Goal: Check status: Check status

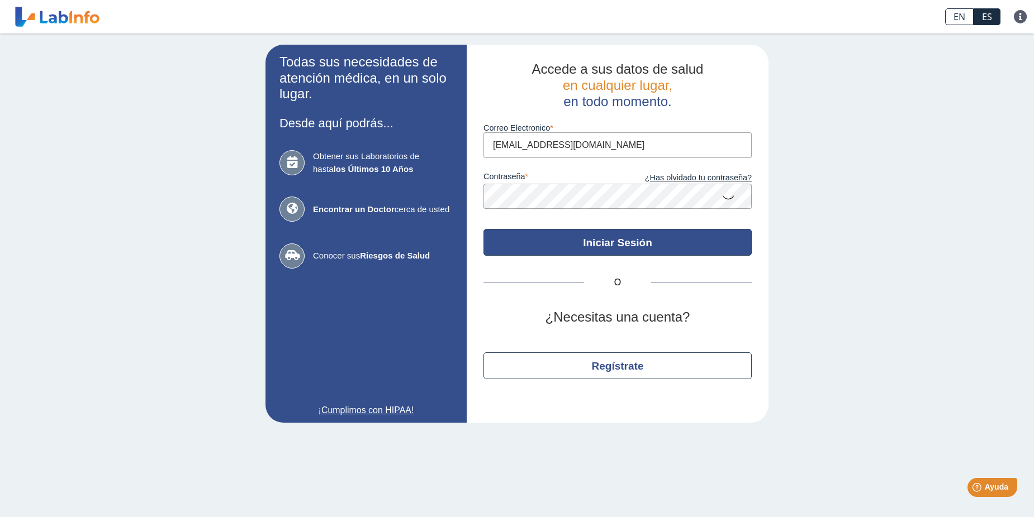
type input "[EMAIL_ADDRESS][DOMAIN_NAME]"
click at [559, 244] on button "Iniciar Sesión" at bounding box center [617, 242] width 268 height 27
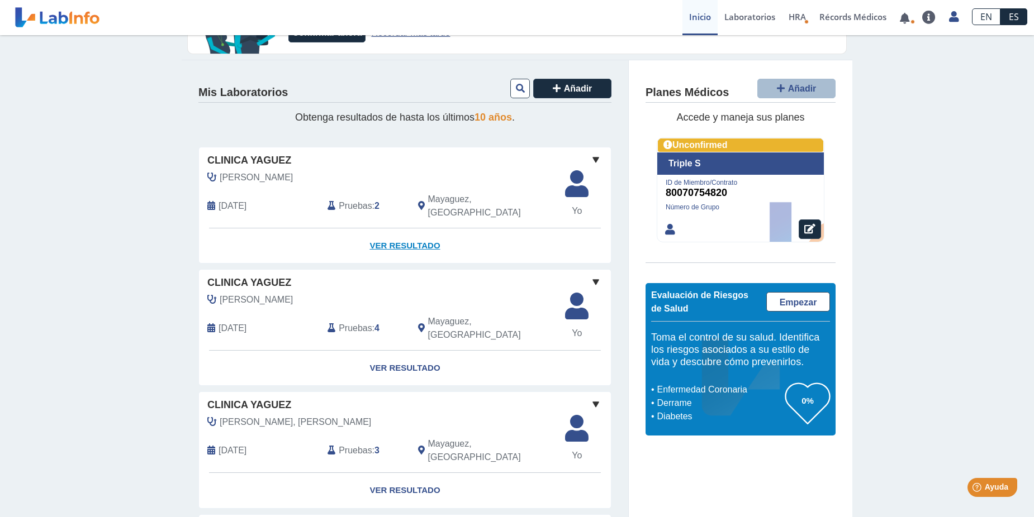
scroll to position [112, 0]
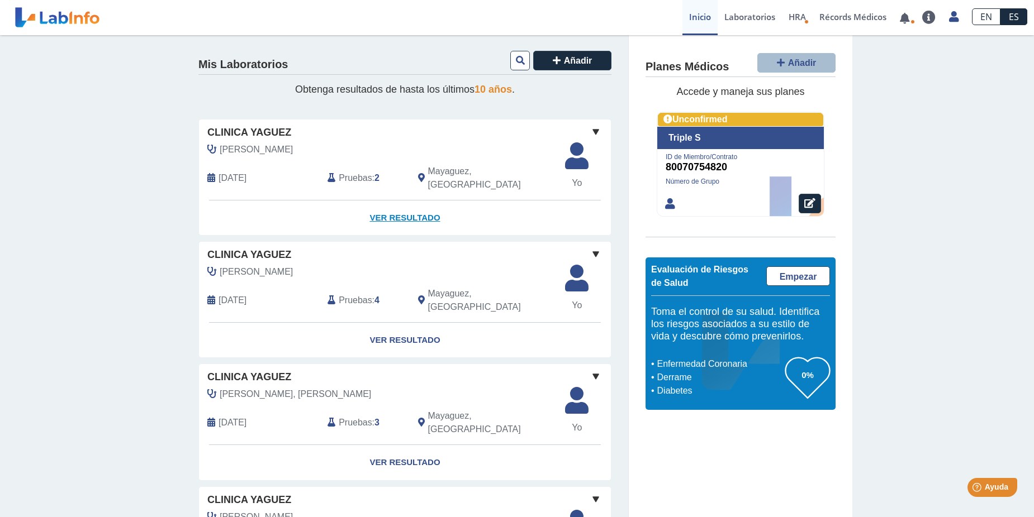
click at [414, 203] on link "Ver Resultado" at bounding box center [405, 218] width 412 height 35
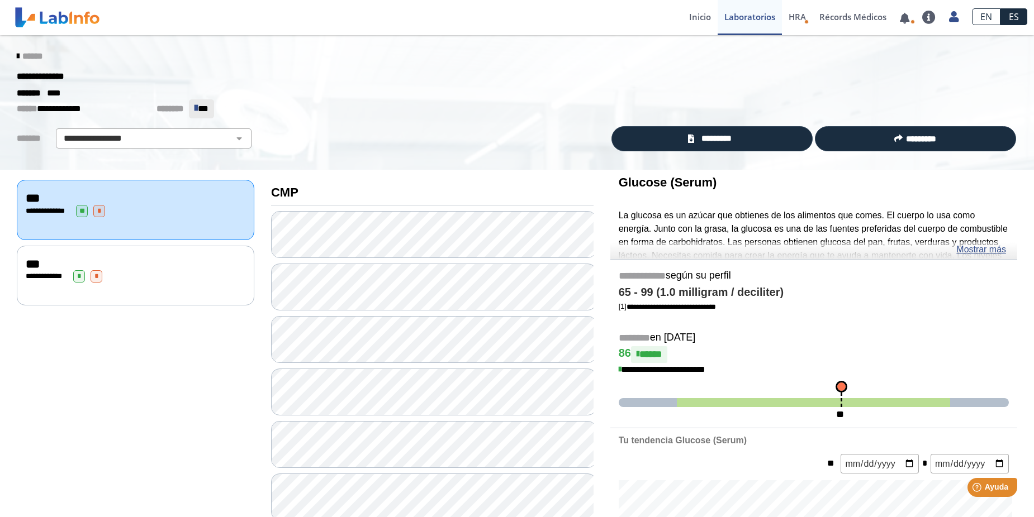
click at [17, 57] on icon at bounding box center [18, 56] width 2 height 9
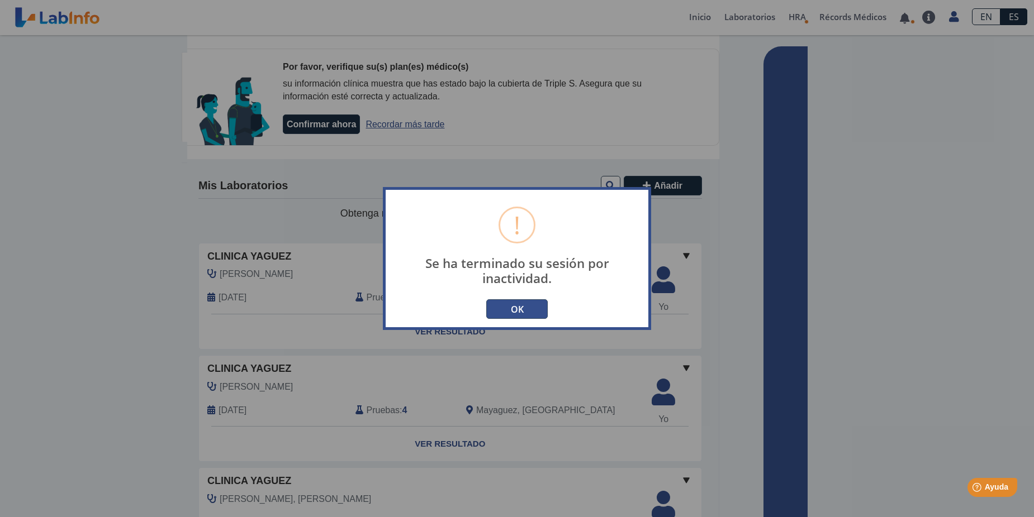
type input "[EMAIL_ADDRESS][DOMAIN_NAME]"
